Goal: Task Accomplishment & Management: Complete application form

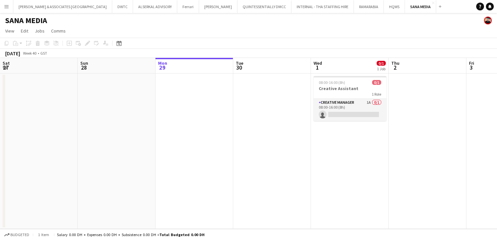
scroll to position [0, 224]
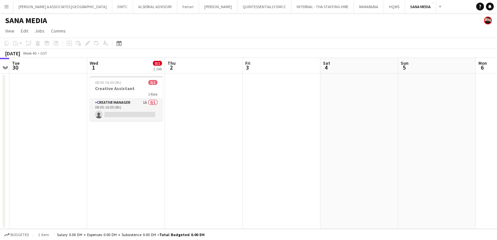
click at [129, 65] on app-board-header-date "Wed 1 0/1 1 Job" at bounding box center [126, 66] width 78 height 16
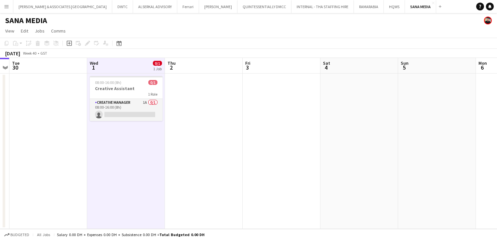
click at [129, 137] on app-date-cell "08:00-16:00 (8h) 0/1 Creative Assistant 1 Role Creative Manager 1A 0/1 08:00-16…" at bounding box center [126, 151] width 78 height 155
click at [69, 43] on icon "Add job" at bounding box center [69, 43] width 5 height 5
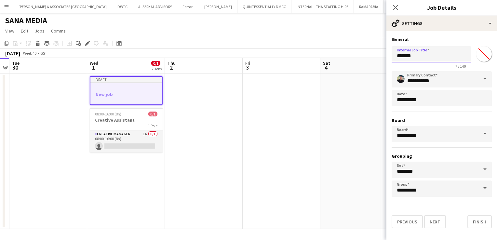
click at [413, 58] on input "*******" at bounding box center [431, 54] width 79 height 16
drag, startPoint x: 417, startPoint y: 57, endPoint x: 375, endPoint y: 57, distance: 42.3
click at [375, 57] on body "Menu Boards Boards Boards All jobs Status Workforce Workforce My Workforce Recr…" at bounding box center [248, 120] width 497 height 240
type input "**********"
click at [434, 217] on button "Next" at bounding box center [435, 221] width 22 height 13
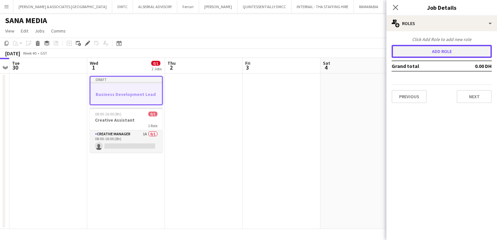
click at [444, 57] on button "Add role" at bounding box center [442, 51] width 100 height 13
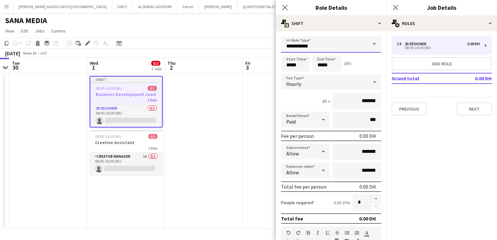
click at [359, 49] on input "**********" at bounding box center [331, 44] width 100 height 16
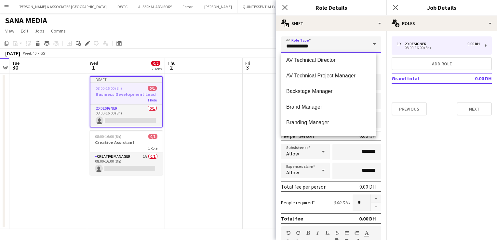
scroll to position [293, 0]
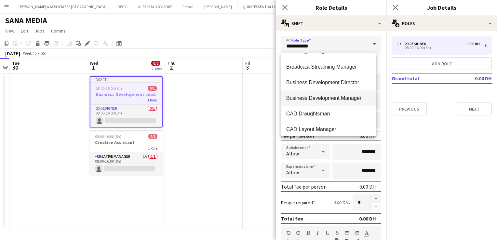
click at [332, 101] on mat-option "Business Development Manager" at bounding box center [328, 98] width 95 height 16
type input "**********"
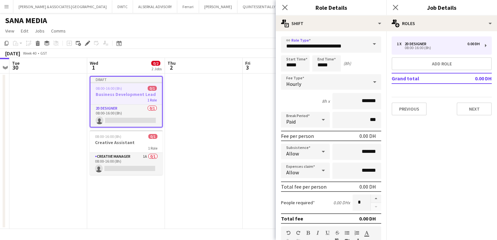
click at [325, 73] on form "**********" at bounding box center [331, 221] width 111 height 371
click at [325, 78] on div "Hourly" at bounding box center [324, 82] width 87 height 16
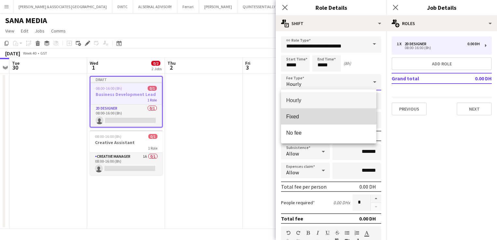
click at [321, 115] on span "Fixed" at bounding box center [328, 117] width 85 height 6
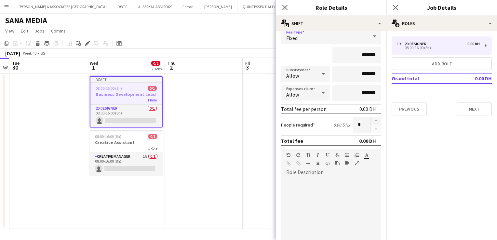
scroll to position [130, 0]
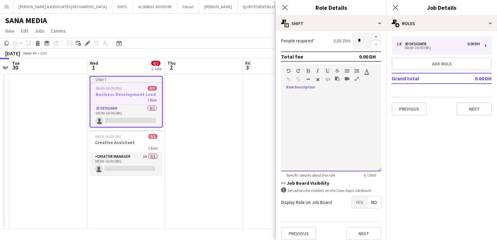
click at [321, 149] on div at bounding box center [331, 132] width 100 height 78
paste div
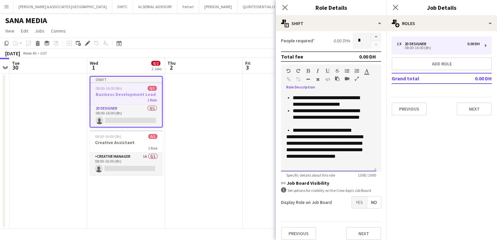
click at [359, 134] on p "**********" at bounding box center [330, 130] width 74 height 7
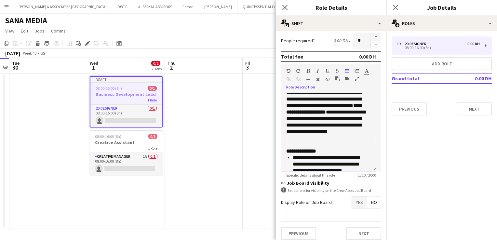
scroll to position [0, 0]
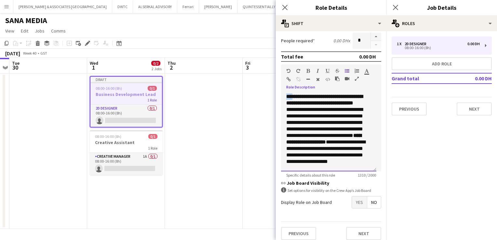
drag, startPoint x: 294, startPoint y: 96, endPoint x: 283, endPoint y: 96, distance: 10.7
click at [283, 96] on div "**********" at bounding box center [328, 132] width 95 height 78
drag, startPoint x: 305, startPoint y: 109, endPoint x: 281, endPoint y: 94, distance: 28.0
click at [281, 94] on form "**********" at bounding box center [331, 75] width 111 height 339
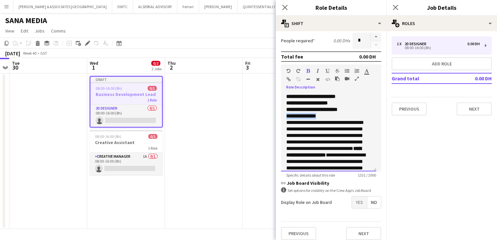
drag, startPoint x: 323, startPoint y: 116, endPoint x: 285, endPoint y: 117, distance: 38.4
click at [285, 117] on div "**********" at bounding box center [328, 132] width 95 height 78
drag, startPoint x: 349, startPoint y: 110, endPoint x: 312, endPoint y: 108, distance: 37.8
click at [312, 108] on p "**********" at bounding box center [328, 109] width 85 height 7
drag, startPoint x: 342, startPoint y: 103, endPoint x: 309, endPoint y: 103, distance: 33.2
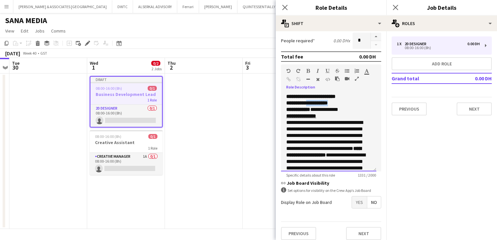
click at [309, 103] on p "**********" at bounding box center [328, 103] width 85 height 7
click at [358, 97] on p "**********" at bounding box center [328, 96] width 85 height 7
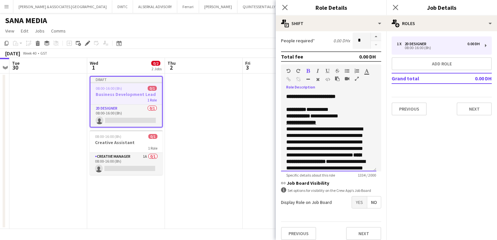
click at [352, 122] on p "**********" at bounding box center [328, 122] width 85 height 7
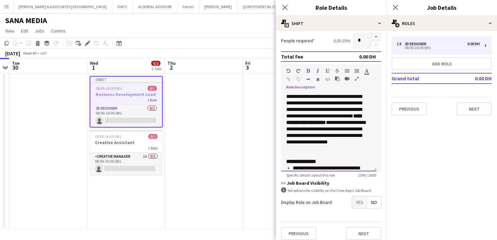
scroll to position [98, 0]
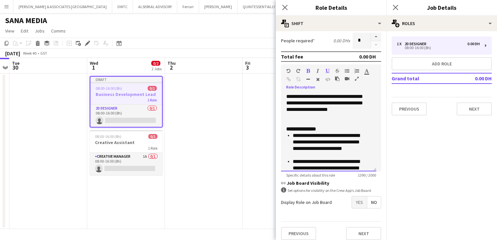
click at [333, 122] on p "**********" at bounding box center [326, 90] width 80 height 72
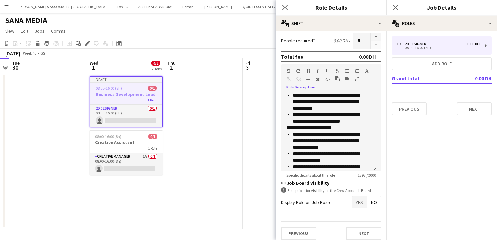
scroll to position [228, 0]
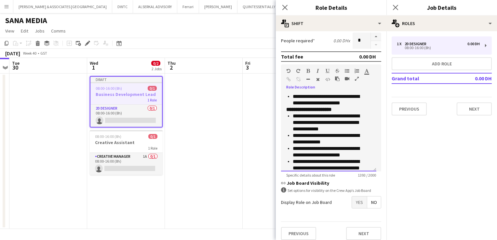
click at [356, 101] on p "**********" at bounding box center [330, 99] width 74 height 13
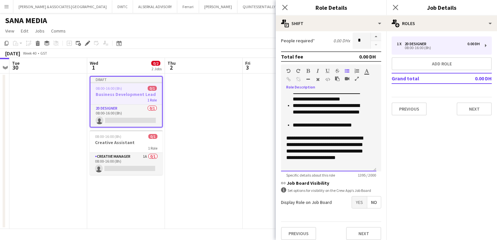
scroll to position [291, 0]
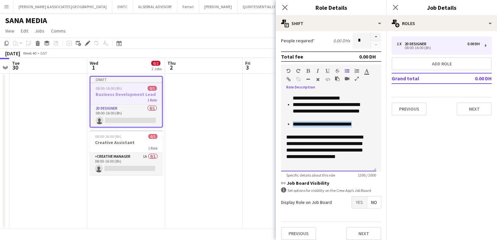
drag, startPoint x: 359, startPoint y: 122, endPoint x: 292, endPoint y: 126, distance: 66.8
click at [292, 126] on ul "**********" at bounding box center [326, 95] width 80 height 78
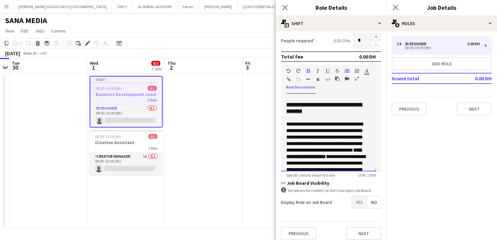
scroll to position [0, 0]
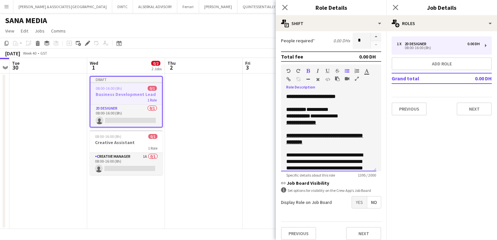
click at [325, 148] on p at bounding box center [328, 148] width 85 height 7
click at [354, 202] on span "Yes" at bounding box center [359, 202] width 15 height 12
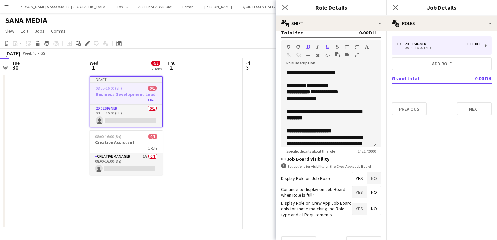
scroll to position [167, 0]
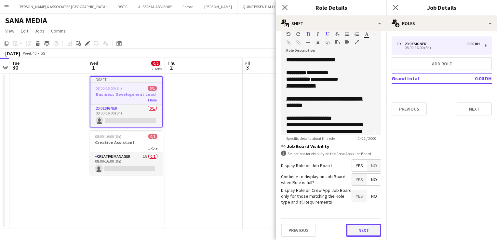
click at [365, 230] on button "Next" at bounding box center [363, 230] width 35 height 13
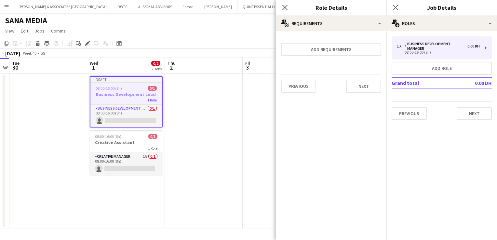
scroll to position [0, 0]
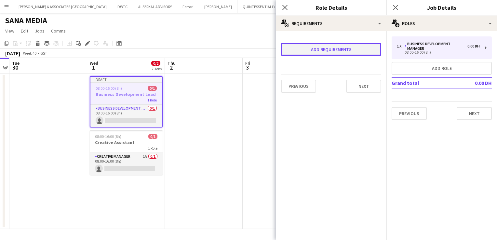
click at [322, 44] on button "Add requirements" at bounding box center [331, 49] width 100 height 13
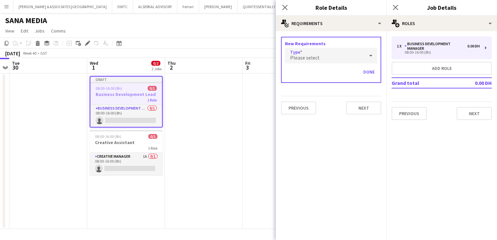
click at [319, 57] on div "Please select" at bounding box center [324, 56] width 79 height 16
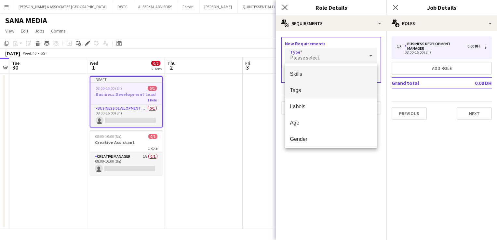
click at [313, 94] on mat-option "Tags" at bounding box center [331, 90] width 93 height 16
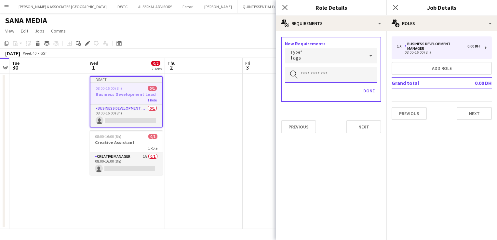
click at [316, 76] on input "text" at bounding box center [331, 75] width 92 height 16
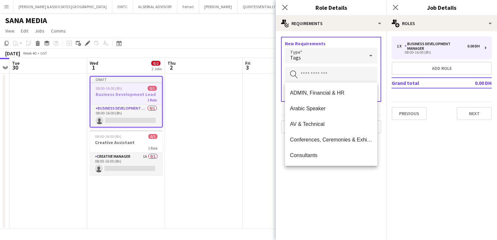
drag, startPoint x: 337, startPoint y: 107, endPoint x: 318, endPoint y: 108, distance: 18.9
click at [318, 108] on span "Arabic Speaker" at bounding box center [331, 108] width 82 height 6
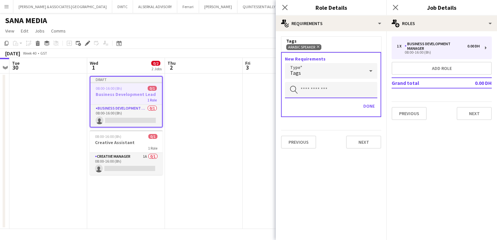
click at [321, 92] on input "text" at bounding box center [331, 90] width 92 height 16
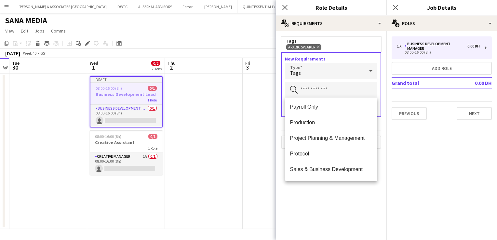
scroll to position [455, 0]
click at [327, 138] on span "Sales & Business Development" at bounding box center [331, 137] width 82 height 6
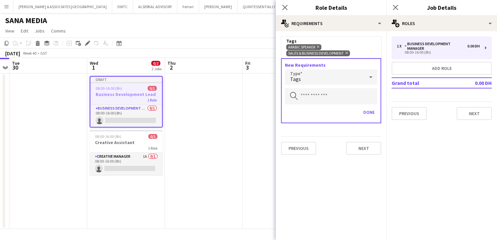
click at [318, 76] on div "Tags" at bounding box center [324, 77] width 79 height 16
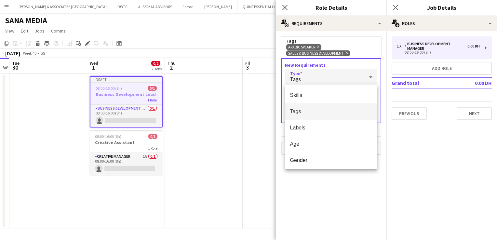
click at [371, 200] on div at bounding box center [248, 120] width 497 height 240
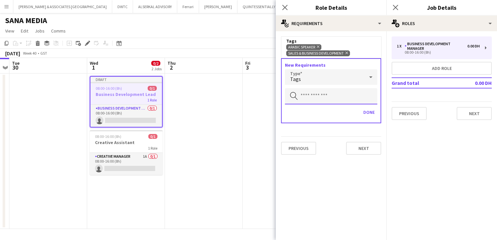
click at [329, 97] on input "text" at bounding box center [331, 96] width 92 height 16
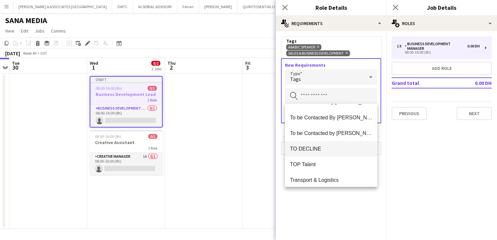
scroll to position [703, 0]
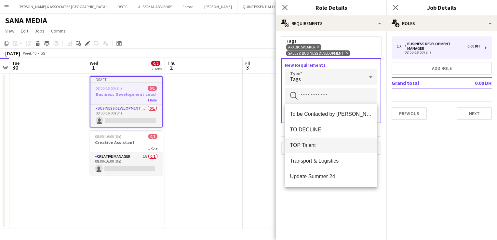
click at [320, 145] on span "TOP Talent" at bounding box center [331, 145] width 82 height 6
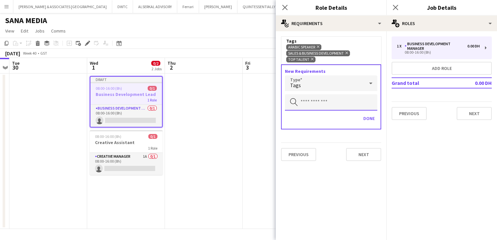
click at [353, 100] on input "text" at bounding box center [331, 102] width 92 height 16
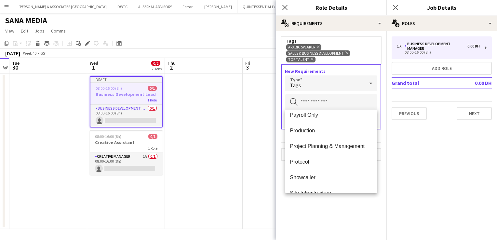
scroll to position [427, 0]
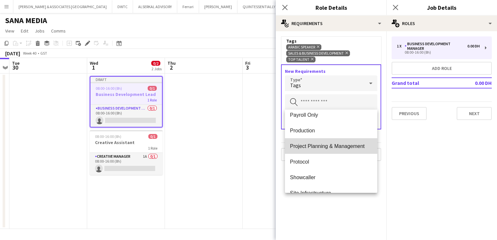
click at [345, 142] on mat-option "Project Planning & Management" at bounding box center [331, 146] width 93 height 16
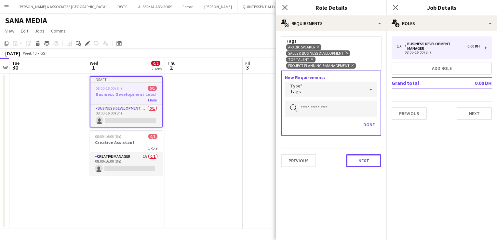
click at [369, 162] on button "Next" at bounding box center [363, 160] width 35 height 13
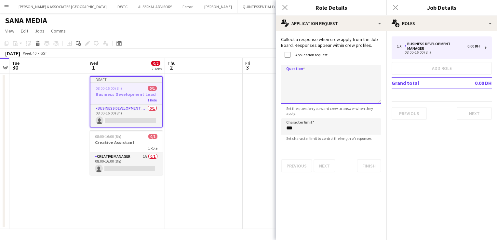
click at [305, 80] on textarea "Question" at bounding box center [331, 84] width 100 height 39
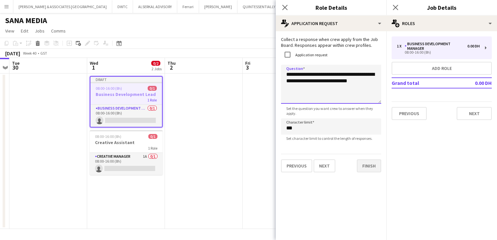
type textarea "**********"
click at [369, 170] on button "Finish" at bounding box center [369, 165] width 24 height 13
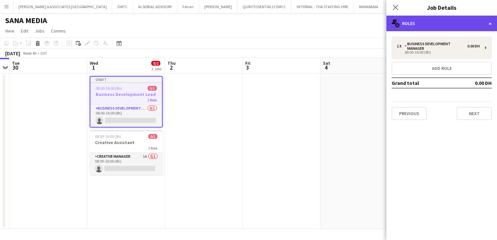
click at [441, 21] on div "multiple-users-add Roles" at bounding box center [441, 24] width 111 height 16
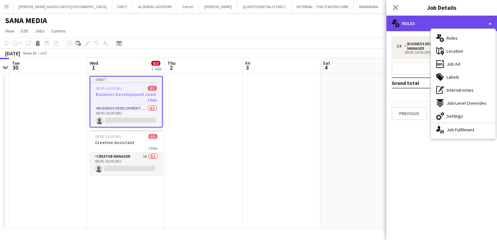
click at [428, 19] on div "multiple-users-add Roles" at bounding box center [441, 24] width 111 height 16
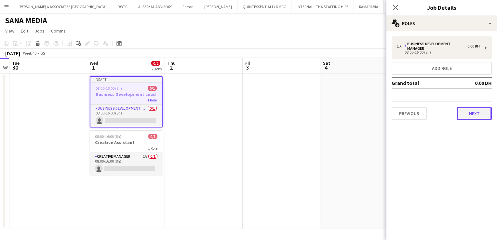
click at [482, 111] on button "Next" at bounding box center [474, 113] width 35 height 13
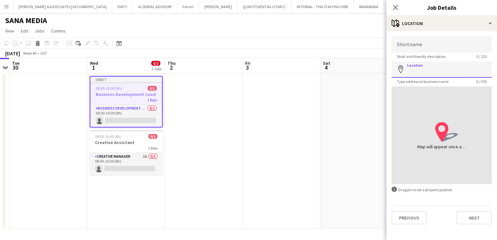
click at [453, 69] on input "Location" at bounding box center [442, 69] width 100 height 16
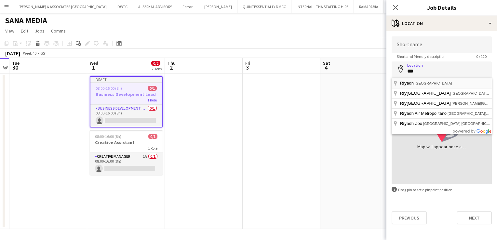
type input "**********"
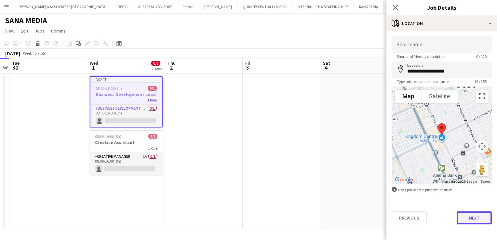
click at [464, 217] on button "Next" at bounding box center [474, 217] width 35 height 13
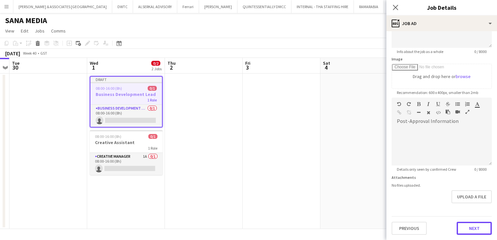
click at [473, 207] on form "**********" at bounding box center [441, 95] width 111 height 280
click at [471, 227] on button "Next" at bounding box center [474, 229] width 35 height 13
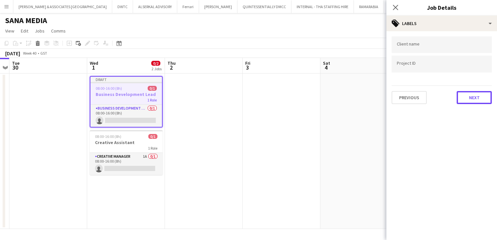
click at [471, 99] on button "Next" at bounding box center [474, 97] width 35 height 13
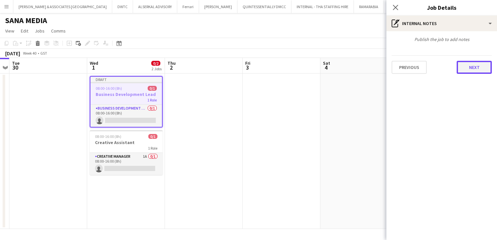
click at [470, 73] on button "Next" at bounding box center [474, 67] width 35 height 13
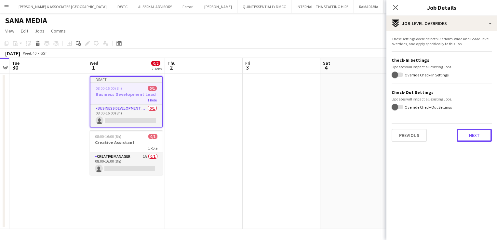
click at [469, 129] on button "Next" at bounding box center [474, 135] width 35 height 13
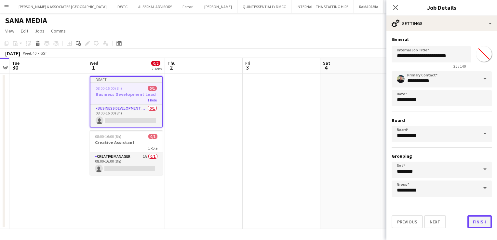
click at [481, 226] on button "Finish" at bounding box center [479, 221] width 24 height 13
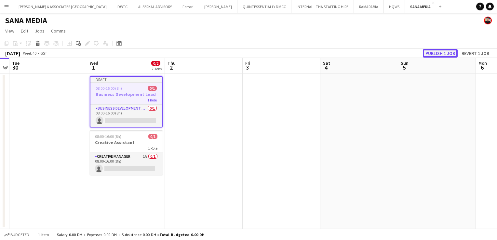
click at [433, 53] on button "Publish 1 job" at bounding box center [440, 53] width 35 height 8
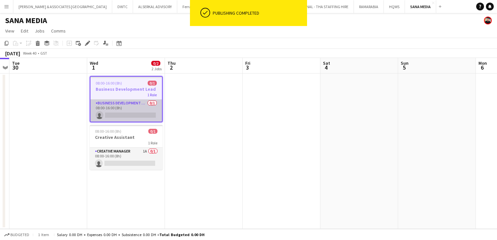
click at [131, 110] on app-card-role "Business Development Manager 0/1 08:00-16:00 (8h) single-neutral-actions" at bounding box center [126, 111] width 72 height 22
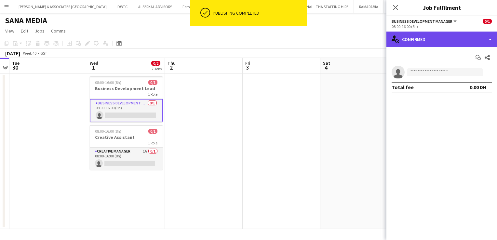
click at [409, 46] on div "single-neutral-actions-check-2 Confirmed" at bounding box center [441, 40] width 111 height 16
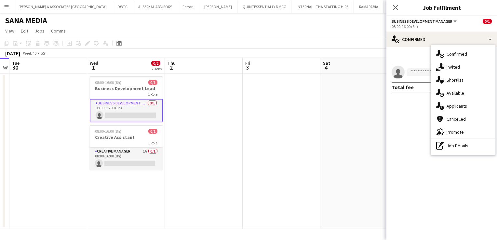
click at [456, 132] on span "Promote" at bounding box center [455, 132] width 17 height 6
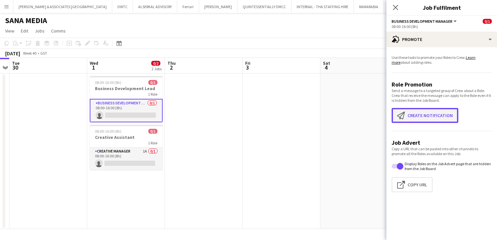
click at [434, 115] on button "Create notification Create notification" at bounding box center [425, 115] width 67 height 15
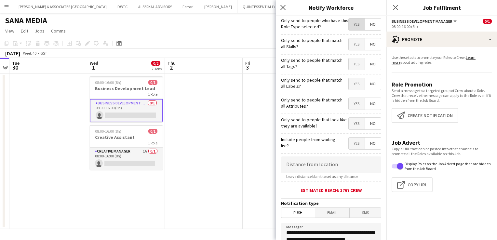
click at [352, 21] on span "Yes" at bounding box center [357, 25] width 16 height 12
click at [354, 139] on span "Yes" at bounding box center [357, 144] width 16 height 12
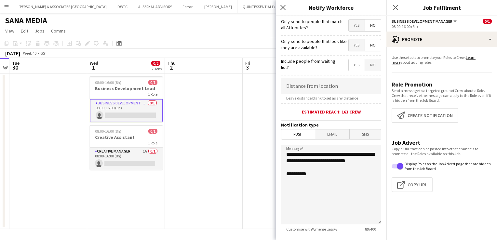
scroll to position [98, 0]
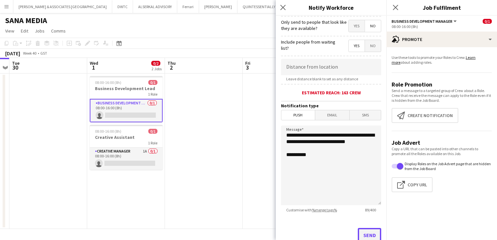
click at [358, 231] on button "Send" at bounding box center [369, 235] width 23 height 14
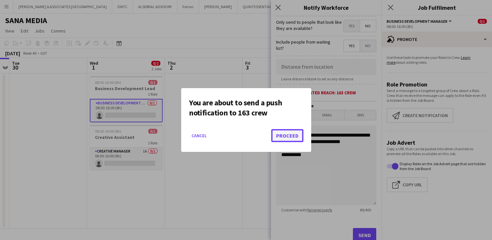
click at [294, 136] on button "Proceed" at bounding box center [287, 135] width 32 height 13
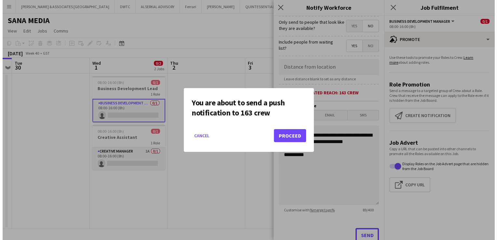
scroll to position [100, 0]
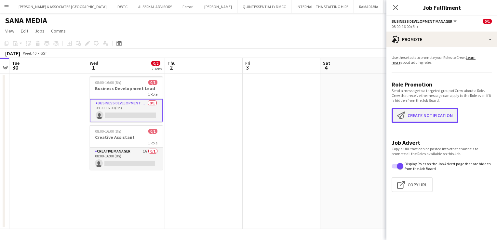
click at [427, 112] on button "Create notification Create notification" at bounding box center [425, 115] width 67 height 15
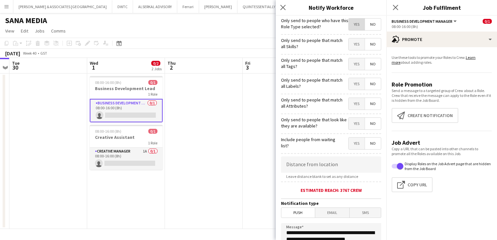
click at [349, 21] on span "Yes" at bounding box center [357, 25] width 16 height 12
click at [335, 215] on span "Email" at bounding box center [332, 213] width 34 height 10
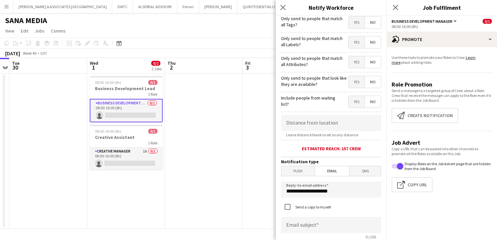
scroll to position [40, 0]
click at [309, 206] on label "Send a copy to myself" at bounding box center [312, 208] width 37 height 5
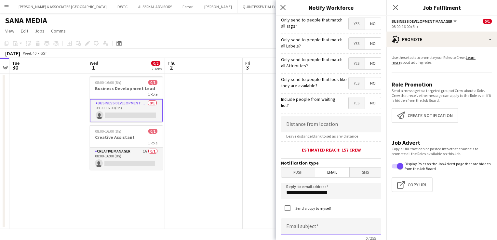
click at [308, 230] on input at bounding box center [331, 226] width 100 height 16
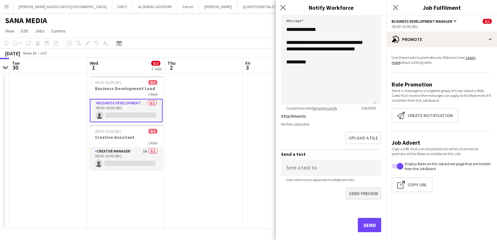
scroll to position [295, 0]
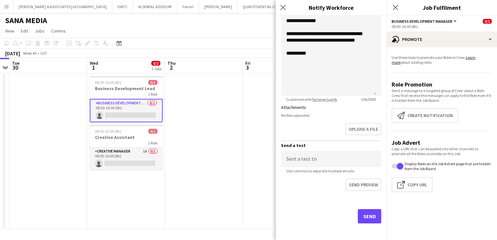
type input "**********"
click at [364, 213] on button "Send" at bounding box center [369, 216] width 23 height 14
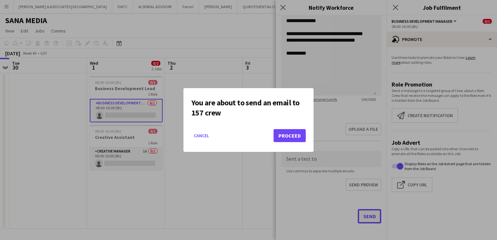
scroll to position [0, 0]
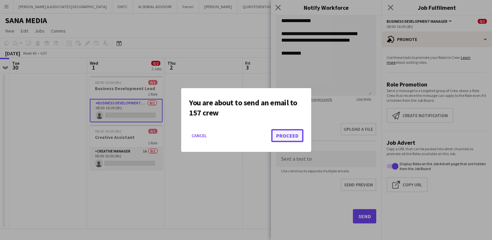
click at [292, 137] on button "Proceed" at bounding box center [287, 135] width 32 height 13
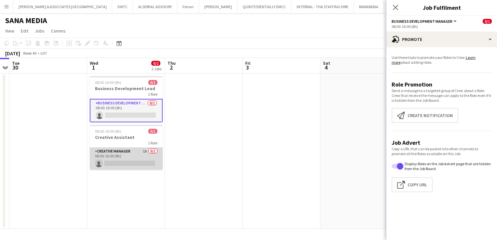
click at [130, 150] on app-card-role "Creative Manager 1A 0/1 08:00-16:00 (8h) single-neutral-actions" at bounding box center [126, 159] width 73 height 22
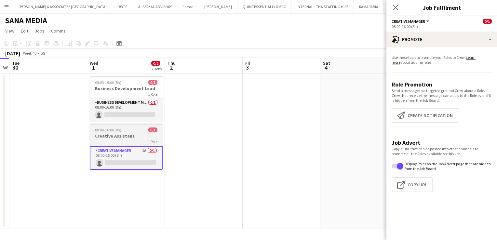
click at [126, 137] on h3 "Creative Assistant" at bounding box center [126, 136] width 73 height 6
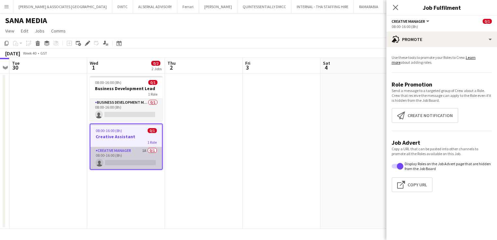
click at [133, 153] on app-card-role "Creative Manager 1A 0/1 08:00-16:00 (8h) single-neutral-actions" at bounding box center [126, 158] width 72 height 22
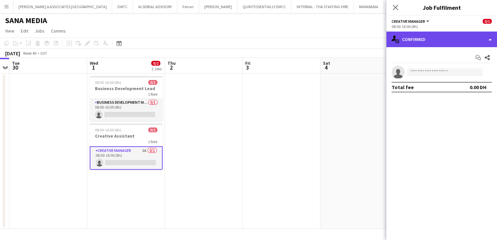
click at [460, 39] on div "single-neutral-actions-check-2 Confirmed" at bounding box center [441, 40] width 111 height 16
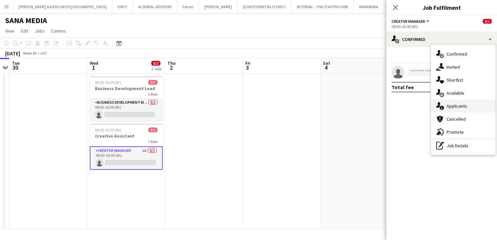
click at [461, 109] on div "single-neutral-actions-information Applicants" at bounding box center [463, 106] width 64 height 13
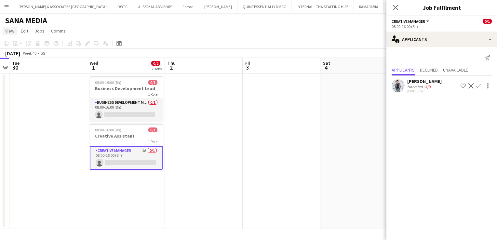
click at [7, 30] on span "View" at bounding box center [9, 31] width 9 height 6
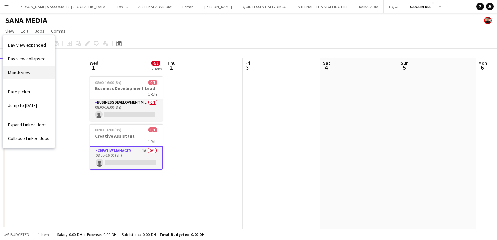
click at [29, 69] on link "Month view" at bounding box center [29, 73] width 52 height 14
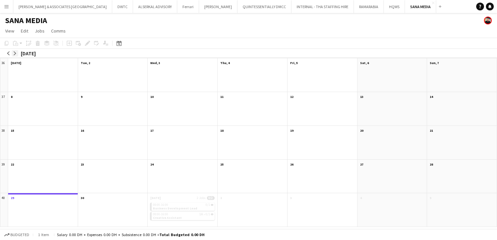
click at [15, 54] on app-icon "arrow-right" at bounding box center [15, 53] width 4 height 4
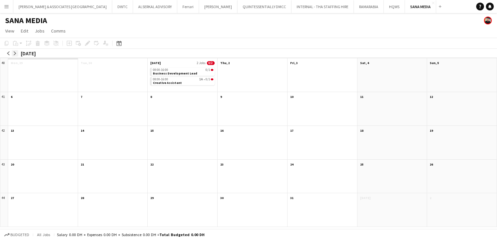
click at [15, 54] on app-icon "arrow-right" at bounding box center [15, 53] width 4 height 4
click at [377, 77] on div at bounding box center [392, 78] width 70 height 25
click at [388, 62] on app-month-view-date-header "[DATE]" at bounding box center [392, 62] width 70 height 8
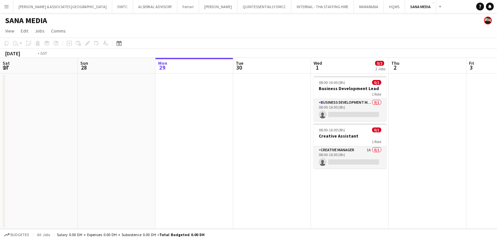
scroll to position [0, 224]
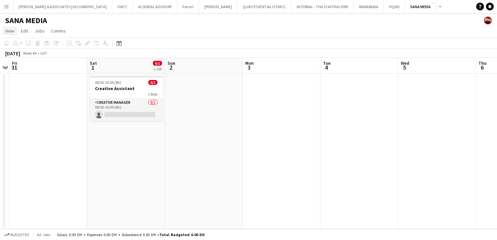
click at [14, 32] on span "View" at bounding box center [9, 31] width 9 height 6
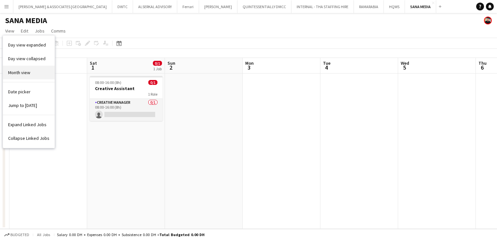
click at [30, 72] on span "Month view" at bounding box center [19, 73] width 22 height 6
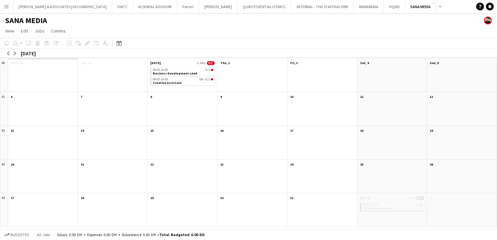
click at [167, 20] on div "SANA MEDIA" at bounding box center [248, 19] width 497 height 12
click at [16, 53] on app-icon "arrow-right" at bounding box center [15, 53] width 4 height 4
